Goal: Transaction & Acquisition: Obtain resource

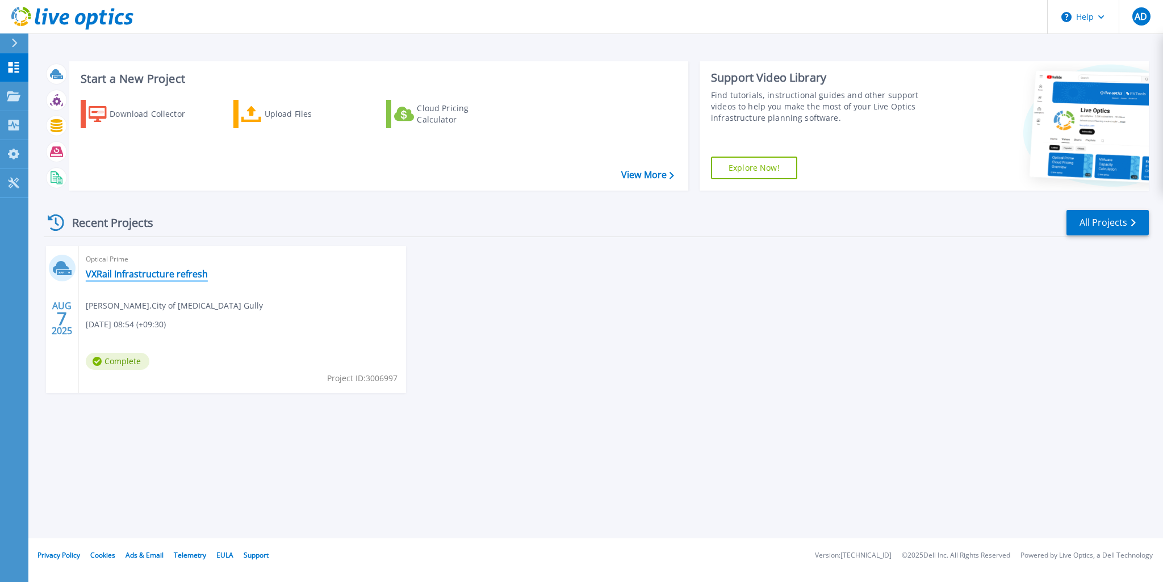
click at [179, 272] on link "VXRail Infrastructure refresh" at bounding box center [147, 273] width 122 height 11
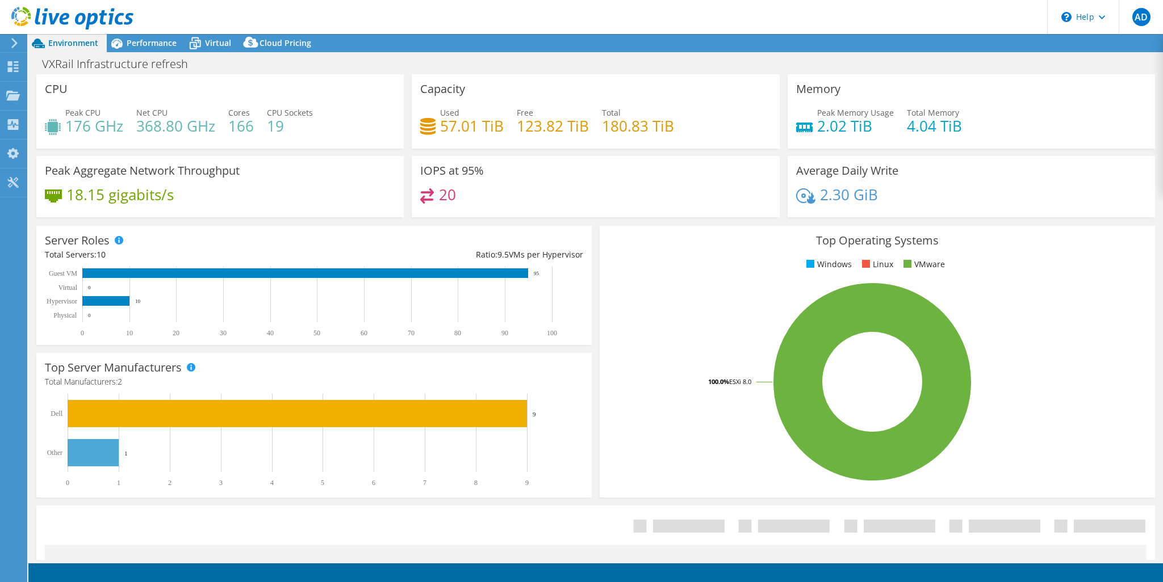
select select "[GEOGRAPHIC_DATA]"
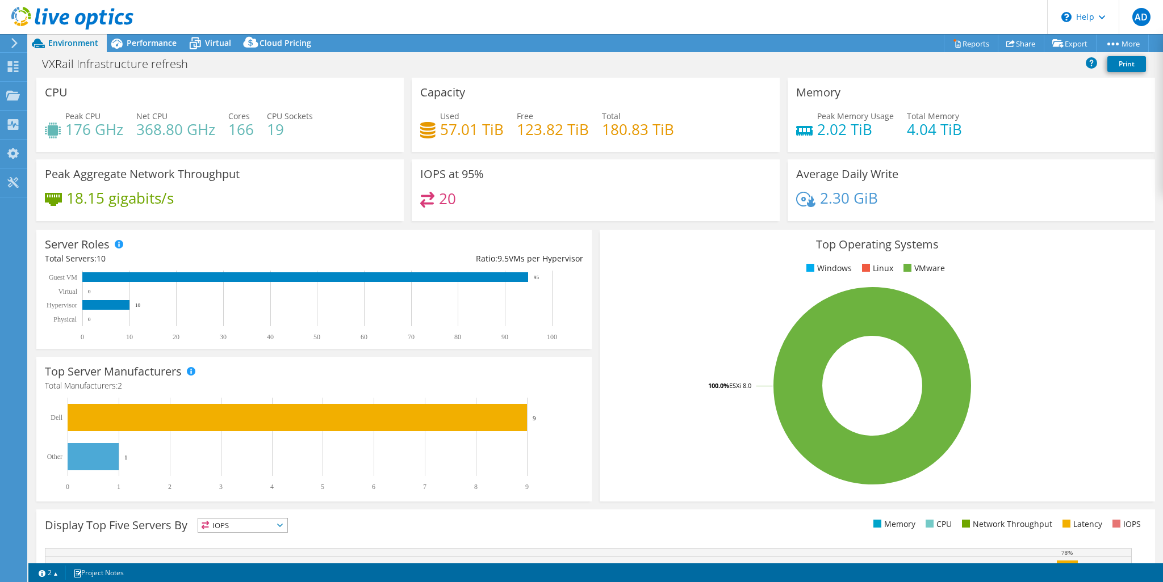
click at [272, 46] on span "Cloud Pricing" at bounding box center [285, 42] width 52 height 11
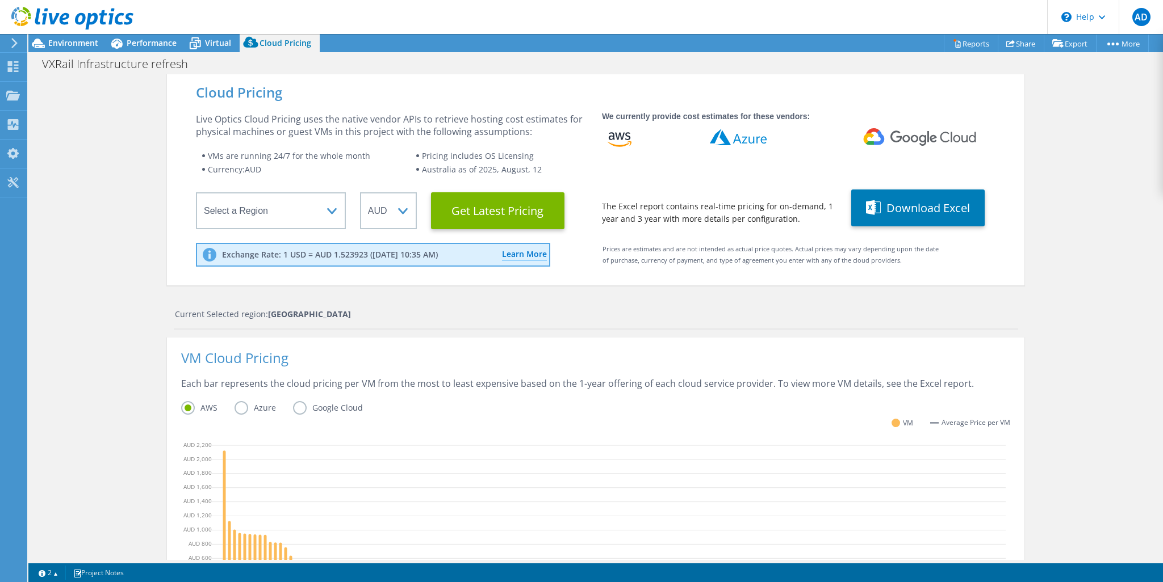
click at [496, 215] on Latest "Get Latest Pricing" at bounding box center [497, 210] width 133 height 37
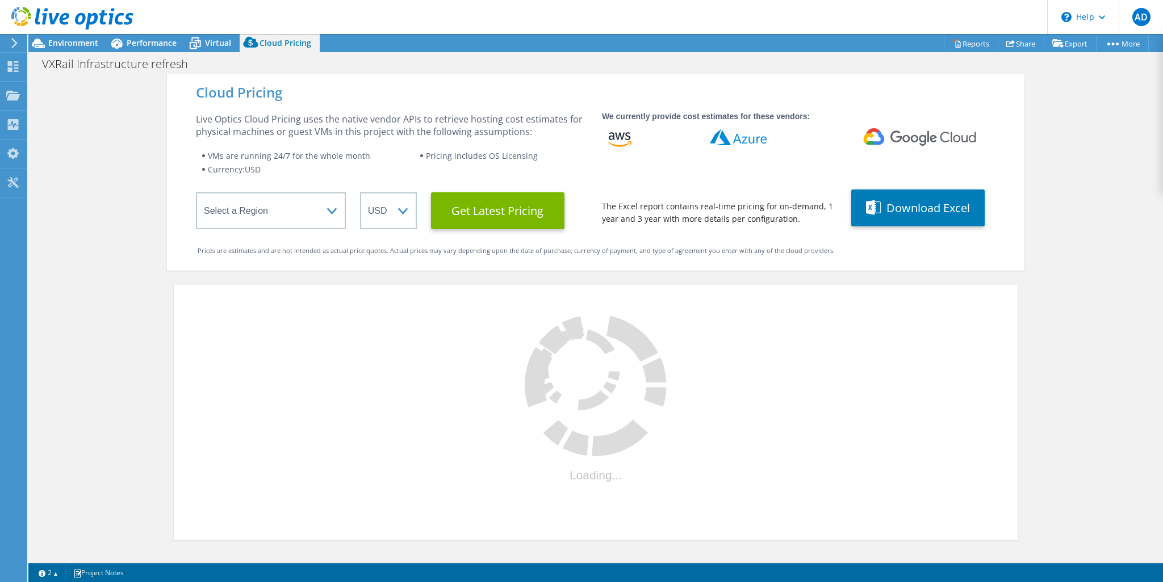
select select "AUD"
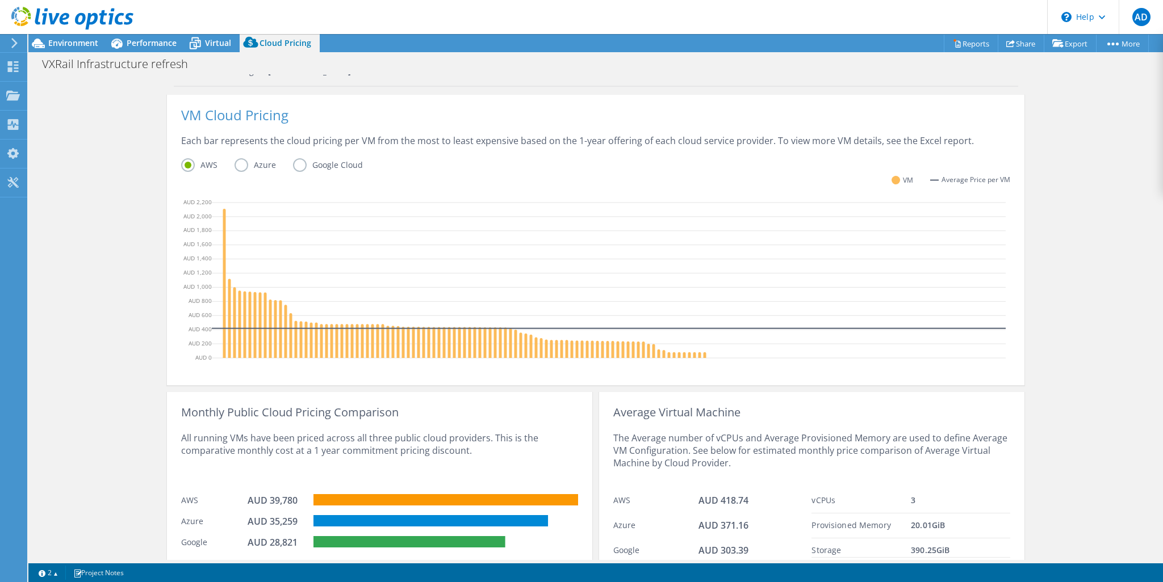
scroll to position [286, 0]
